Goal: Navigation & Orientation: Find specific page/section

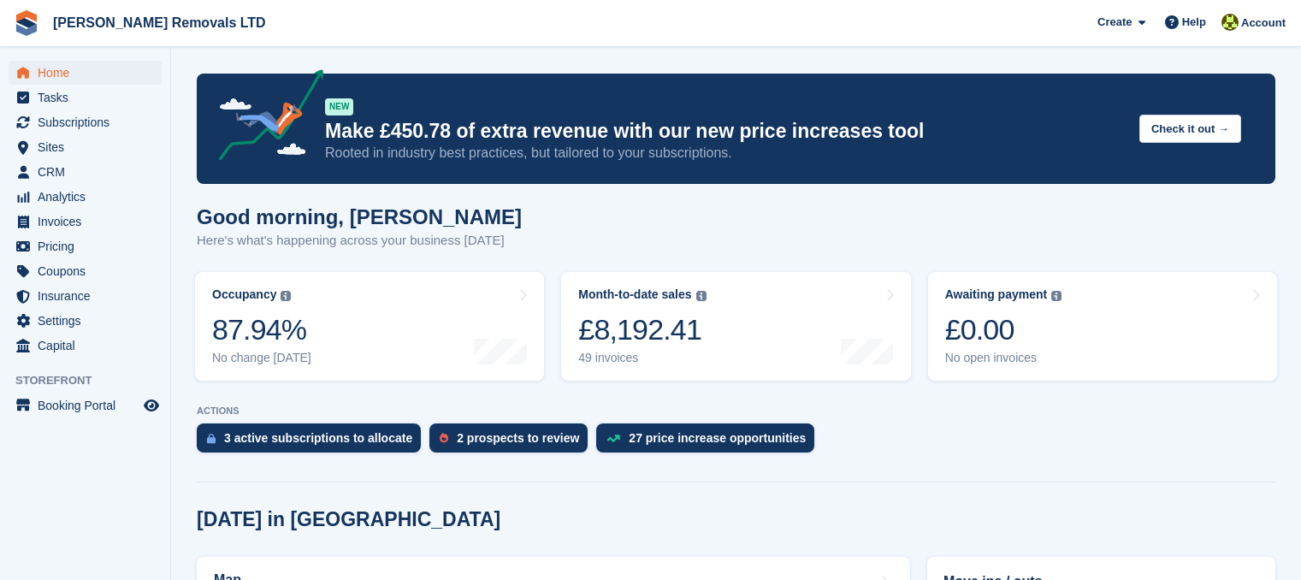
scroll to position [171, 0]
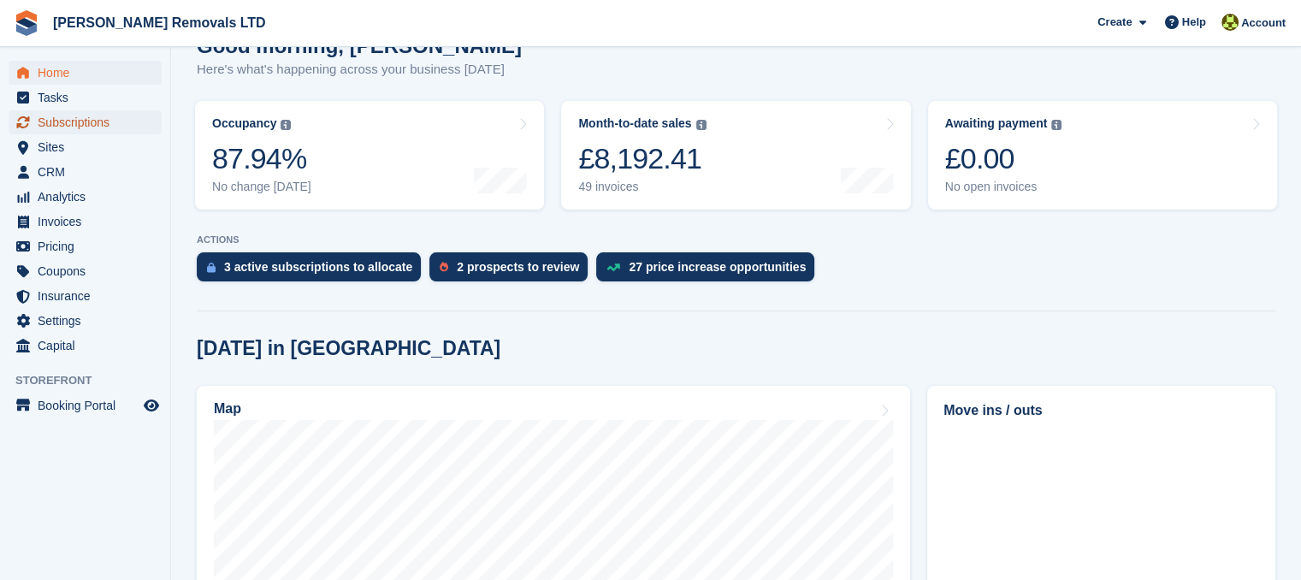
drag, startPoint x: 0, startPoint y: 0, endPoint x: 63, endPoint y: 121, distance: 136.2
click at [63, 121] on span "Subscriptions" at bounding box center [89, 122] width 103 height 24
click at [67, 175] on span "CRM" at bounding box center [89, 172] width 103 height 24
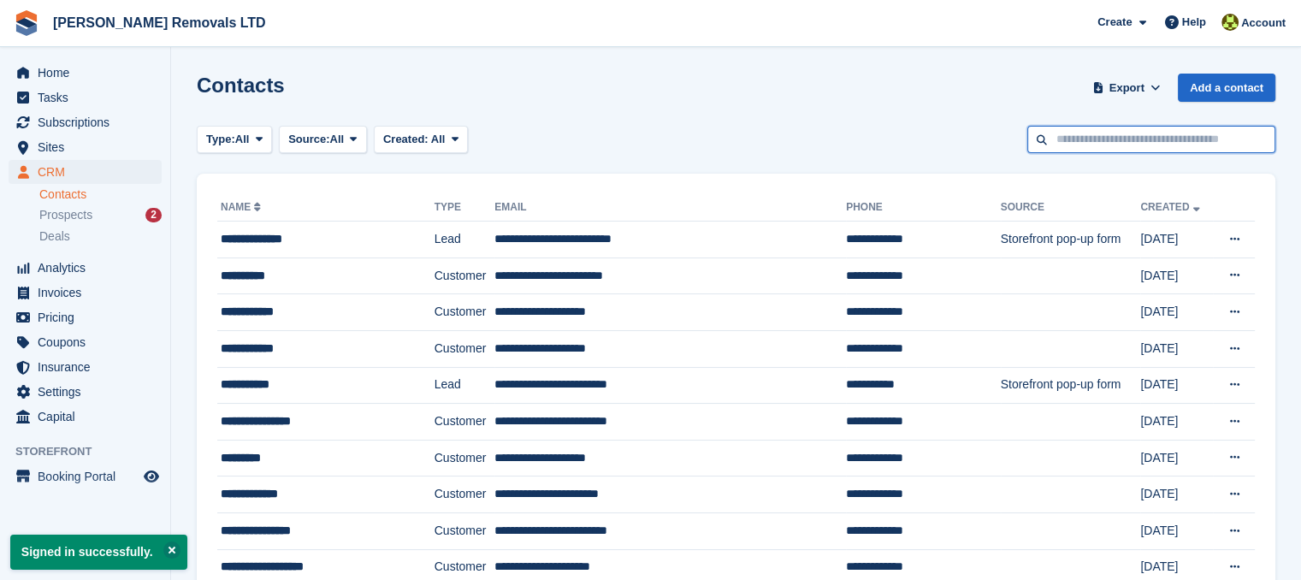
click at [1072, 134] on input "text" at bounding box center [1151, 140] width 248 height 28
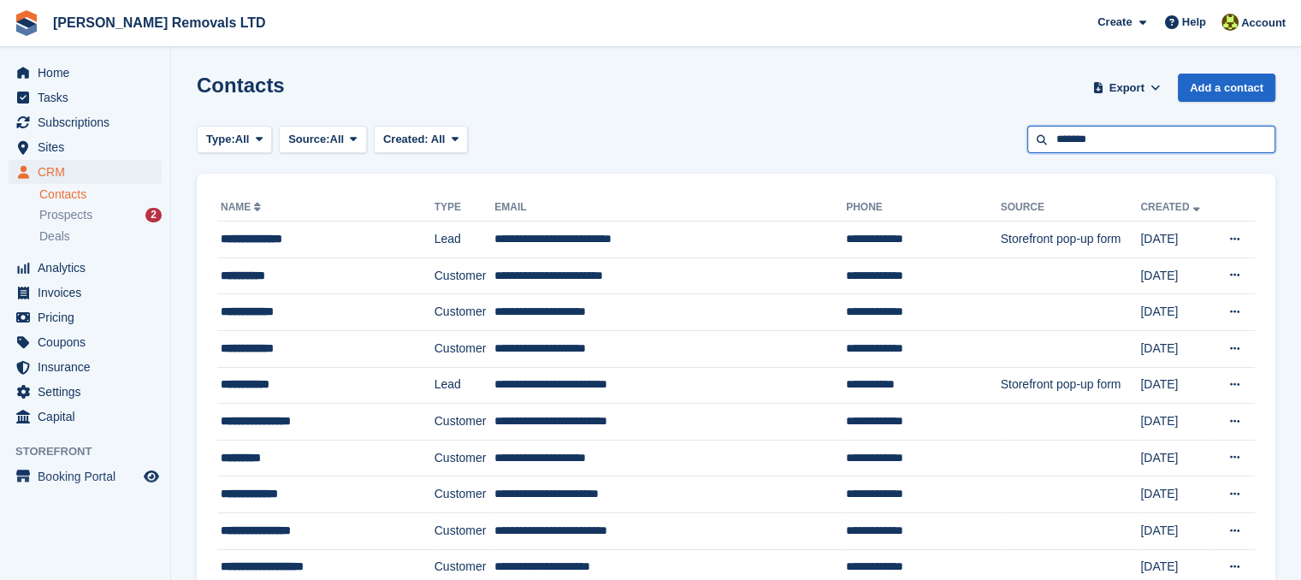
type input "*******"
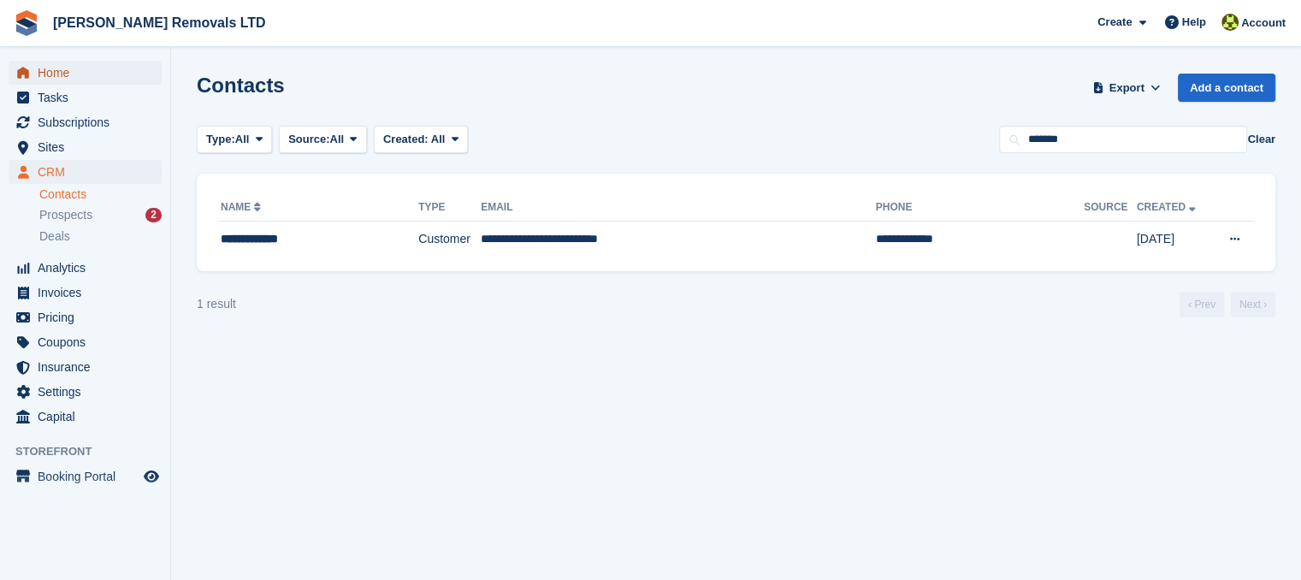
click at [89, 78] on span "Home" at bounding box center [89, 73] width 103 height 24
